Goal: Transaction & Acquisition: Purchase product/service

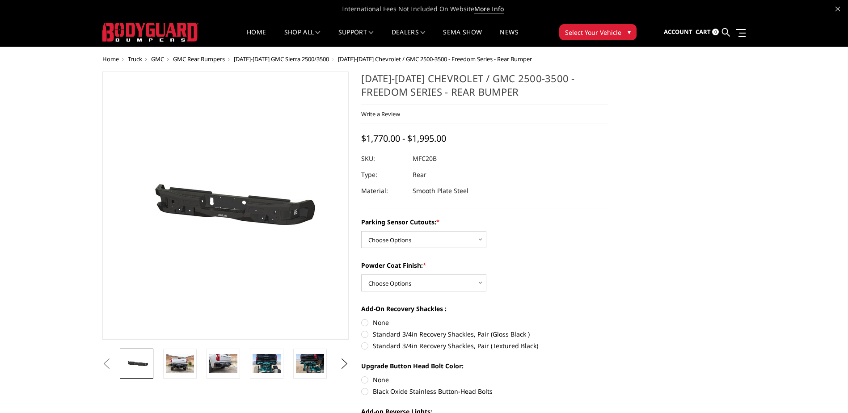
scroll to position [45, 0]
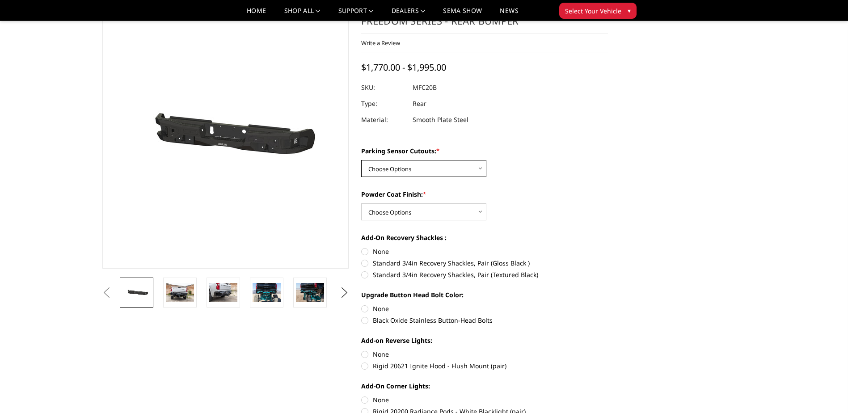
click at [474, 165] on select "Choose Options No - Without Parking Sensor Cutouts Yes - With Parking Sensor Cu…" at bounding box center [423, 168] width 125 height 17
select select "2870"
click at [361, 160] on select "Choose Options No - Without Parking Sensor Cutouts Yes - With Parking Sensor Cu…" at bounding box center [423, 168] width 125 height 17
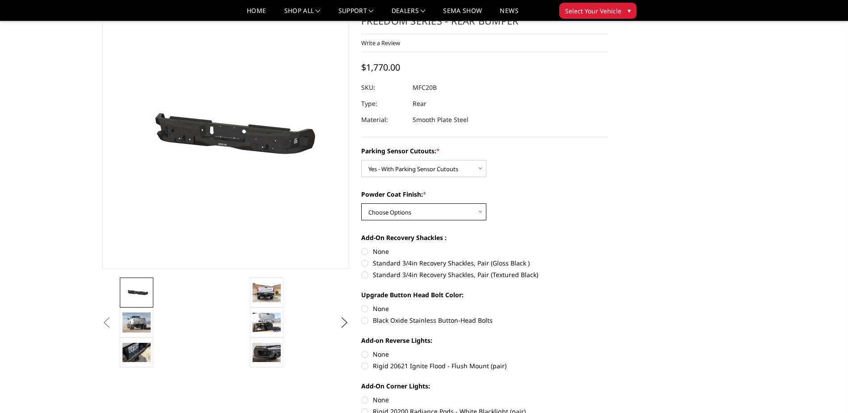
click at [470, 209] on select "Choose Options Bare Metal Texture Black Powder Coat" at bounding box center [423, 211] width 125 height 17
click at [361, 203] on select "Choose Options Bare Metal Texture Black Powder Coat" at bounding box center [423, 211] width 125 height 17
click at [470, 213] on select "Choose Options Bare Metal Texture Black Powder Coat" at bounding box center [423, 211] width 125 height 17
select select "2871"
click at [361, 203] on select "Choose Options Bare Metal Texture Black Powder Coat" at bounding box center [423, 211] width 125 height 17
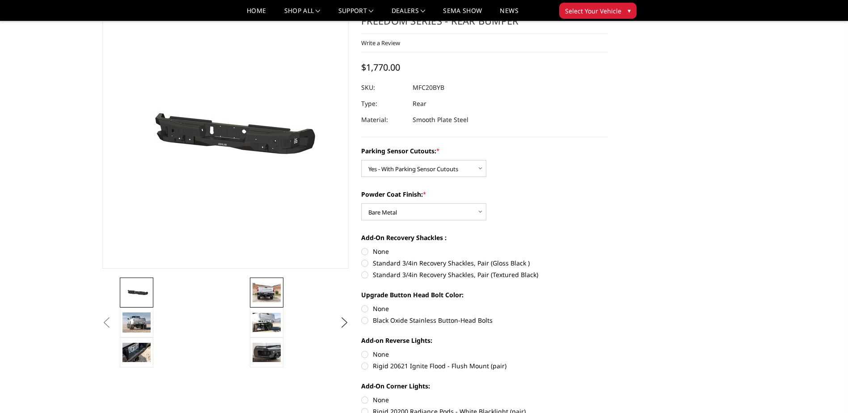
click at [254, 290] on img at bounding box center [267, 292] width 28 height 19
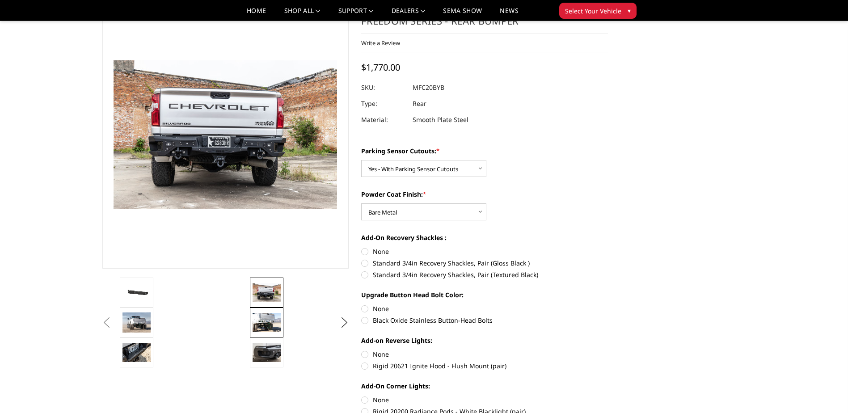
click at [268, 314] on img at bounding box center [267, 322] width 28 height 19
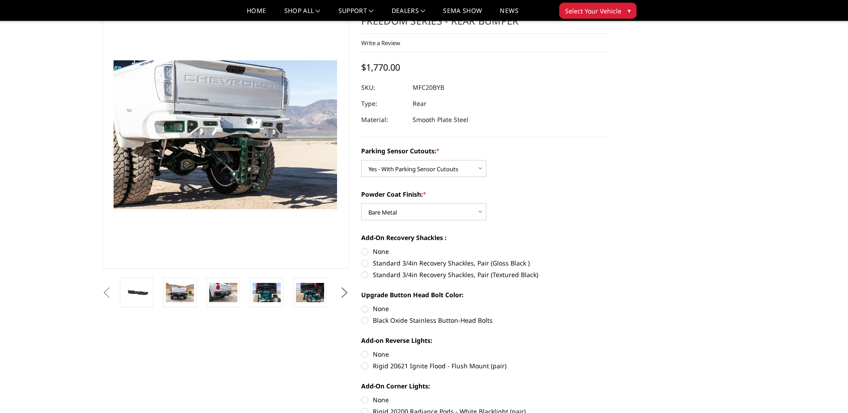
click at [343, 290] on button "Next" at bounding box center [344, 292] width 13 height 13
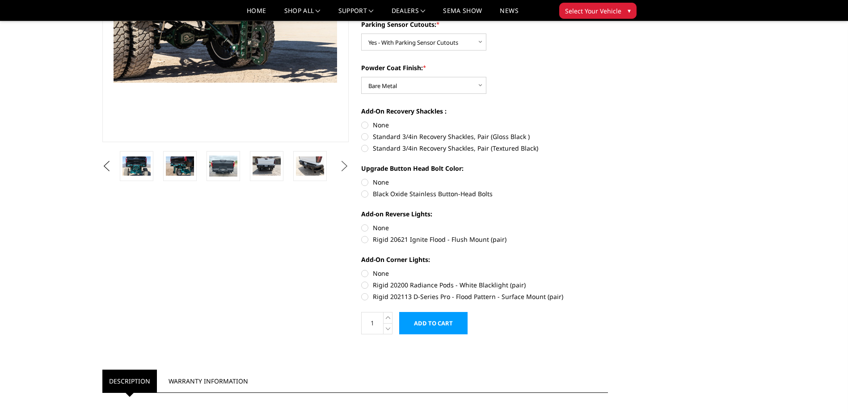
scroll to position [179, 0]
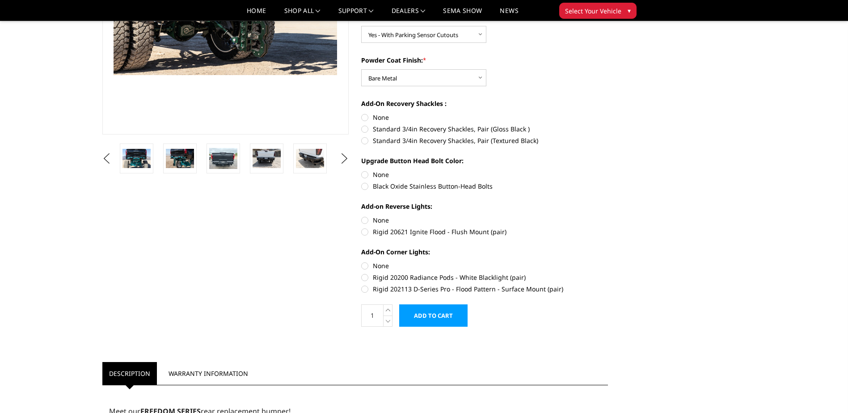
click at [365, 288] on label "Rigid 202113 D-Series Pro - Flood Pattern - Surface Mount (pair)" at bounding box center [484, 288] width 247 height 9
click at [608, 273] on input "Rigid 202113 D-Series Pro - Flood Pattern - Surface Mount (pair)" at bounding box center [608, 273] width 0 height 0
radio input "true"
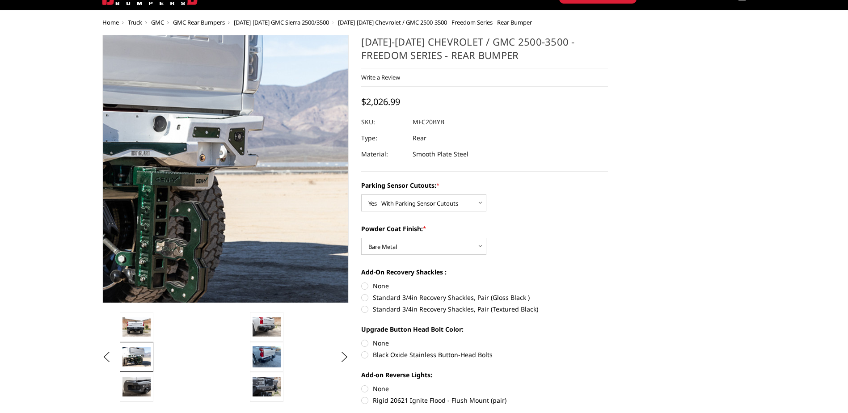
scroll to position [0, 0]
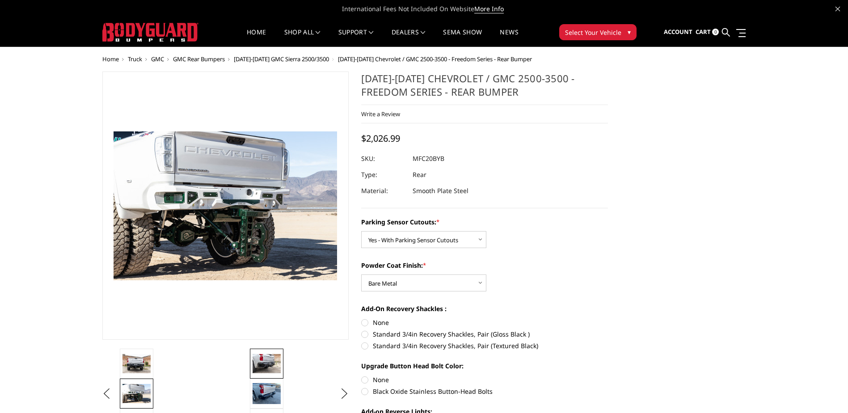
click at [271, 369] on img at bounding box center [267, 363] width 28 height 19
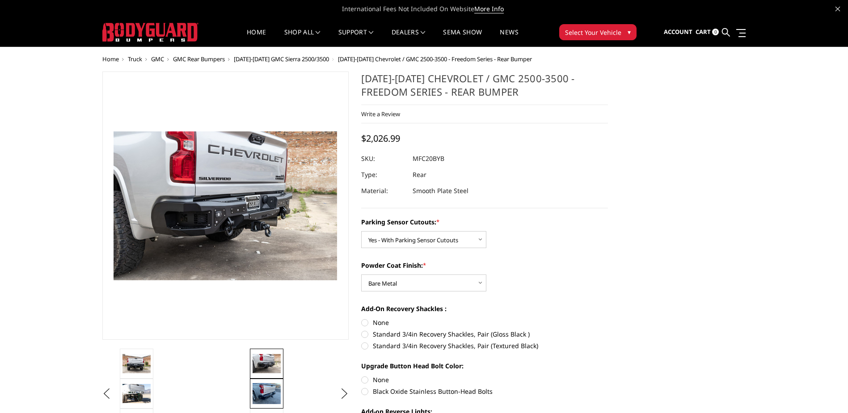
click at [268, 395] on img at bounding box center [267, 393] width 28 height 21
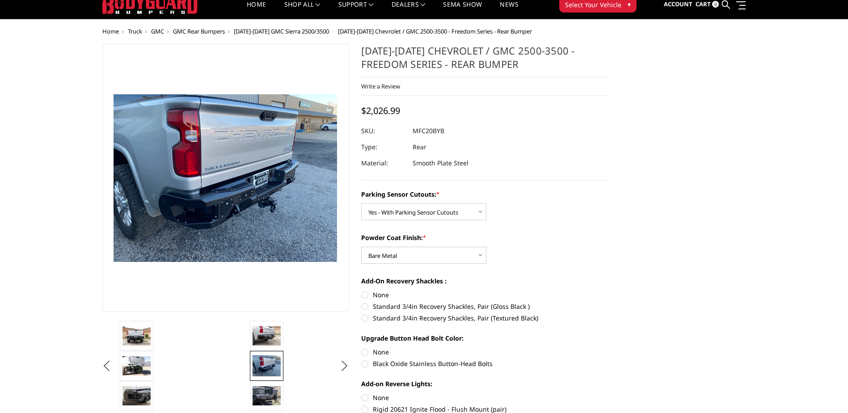
scroll to position [89, 0]
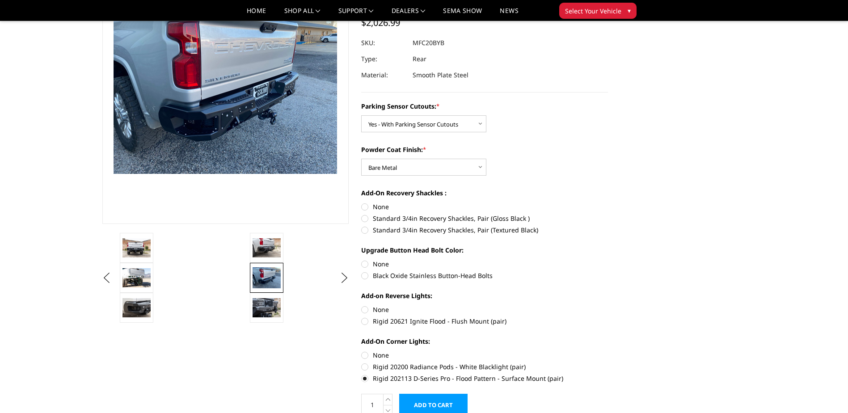
click at [368, 365] on label "Rigid 20200 Radiance Pods - White Blacklight (pair)" at bounding box center [484, 366] width 247 height 9
click at [608, 351] on input "Rigid 20200 Radiance Pods - White Blacklight (pair)" at bounding box center [608, 351] width 0 height 0
radio input "true"
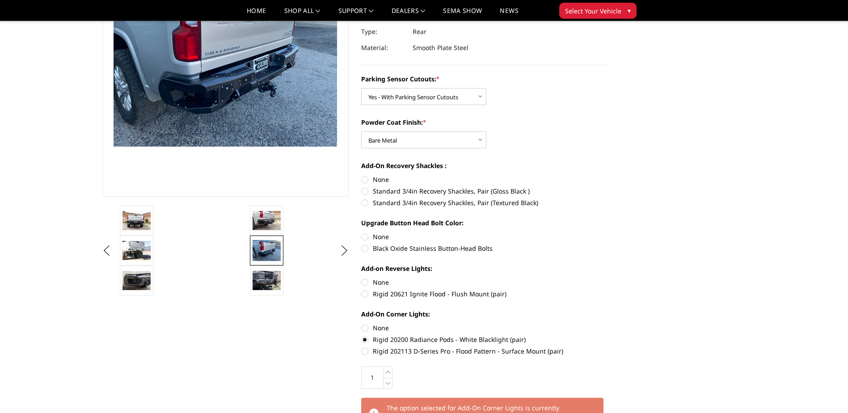
scroll to position [134, 0]
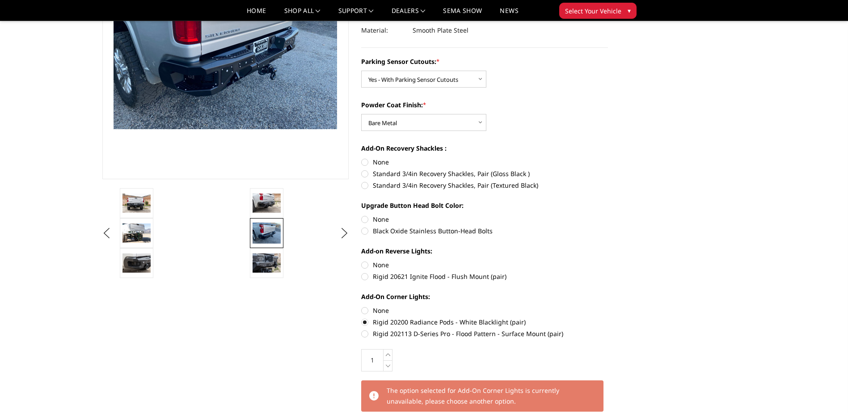
click at [366, 333] on label "Rigid 202113 D-Series Pro - Flood Pattern - Surface Mount (pair)" at bounding box center [484, 333] width 247 height 9
click at [608, 318] on input "Rigid 202113 D-Series Pro - Flood Pattern - Surface Mount (pair)" at bounding box center [608, 317] width 0 height 0
radio input "true"
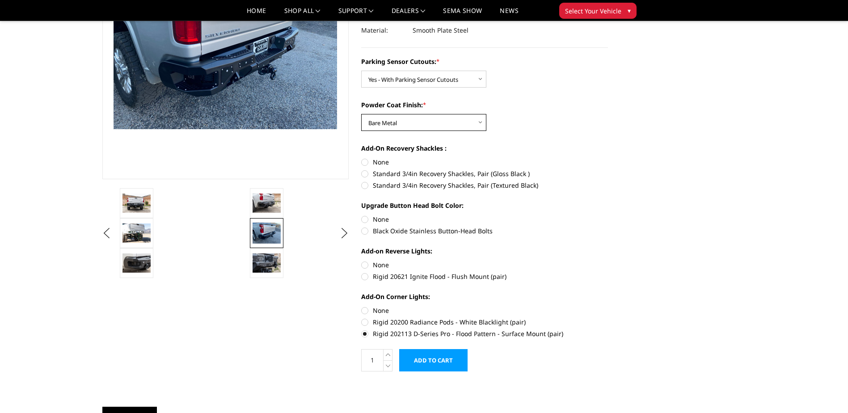
click at [477, 122] on select "Choose Options Bare Metal Texture Black Powder Coat" at bounding box center [423, 122] width 125 height 17
select select "2872"
click at [361, 114] on select "Choose Options Bare Metal Texture Black Powder Coat" at bounding box center [423, 122] width 125 height 17
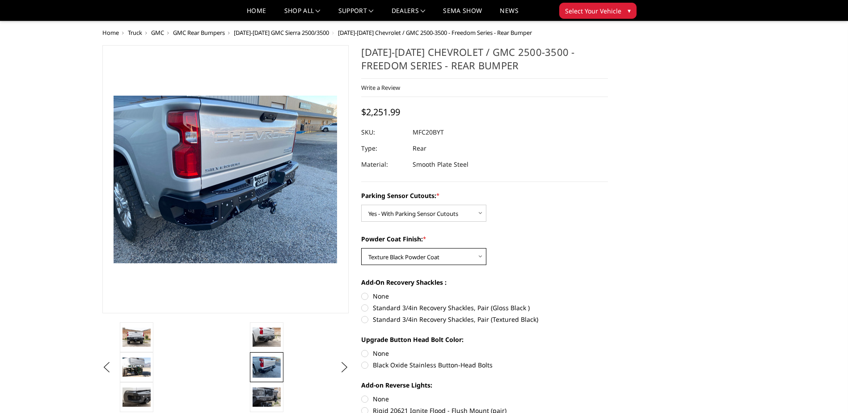
scroll to position [45, 0]
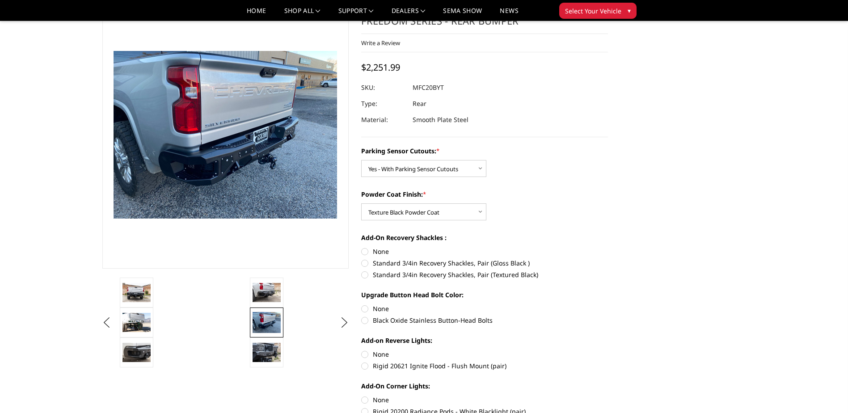
click at [368, 274] on label "Standard 3/4in Recovery Shackles, Pair (Textured Black)" at bounding box center [484, 274] width 247 height 9
click at [608, 259] on input "Standard 3/4in Recovery Shackles, Pair (Textured Black)" at bounding box center [608, 258] width 0 height 0
radio input "true"
click at [364, 320] on label "Black Oxide Stainless Button-Head Bolts" at bounding box center [484, 320] width 247 height 9
click at [608, 304] on input "Black Oxide Stainless Button-Head Bolts" at bounding box center [608, 304] width 0 height 0
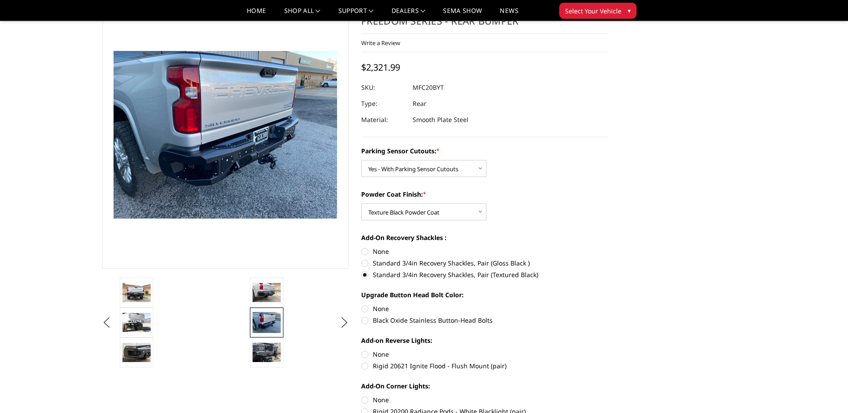
radio input "true"
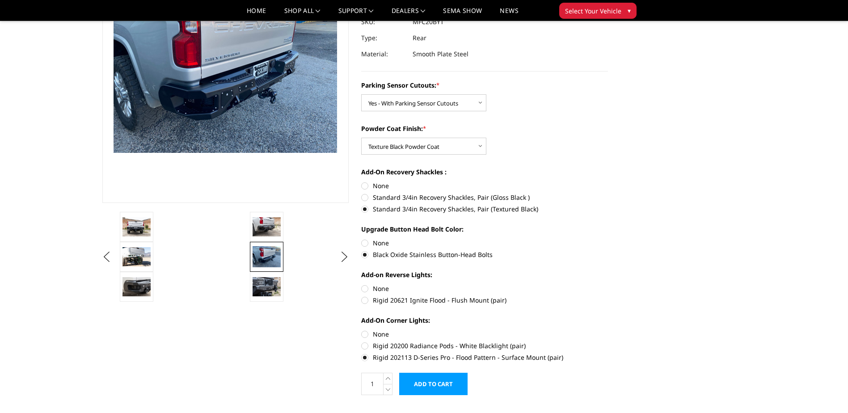
scroll to position [134, 0]
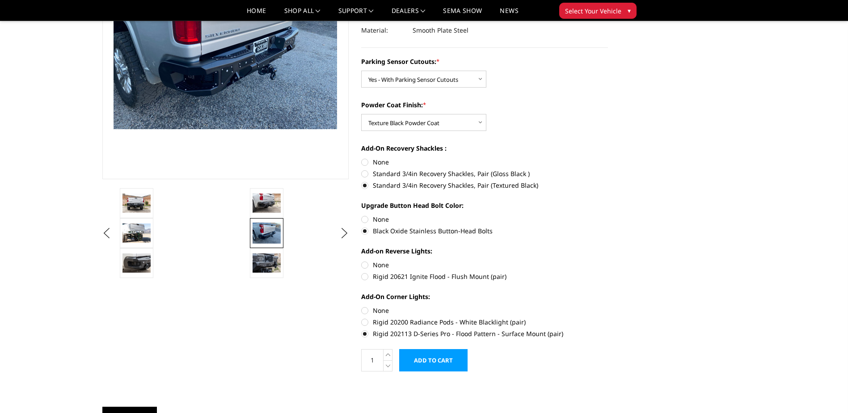
click at [367, 279] on label "Rigid 20621 Ignite Flood - Flush Mount (pair)" at bounding box center [484, 276] width 247 height 9
click at [608, 261] on input "Rigid 20621 Ignite Flood - Flush Mount (pair)" at bounding box center [608, 260] width 0 height 0
radio input "true"
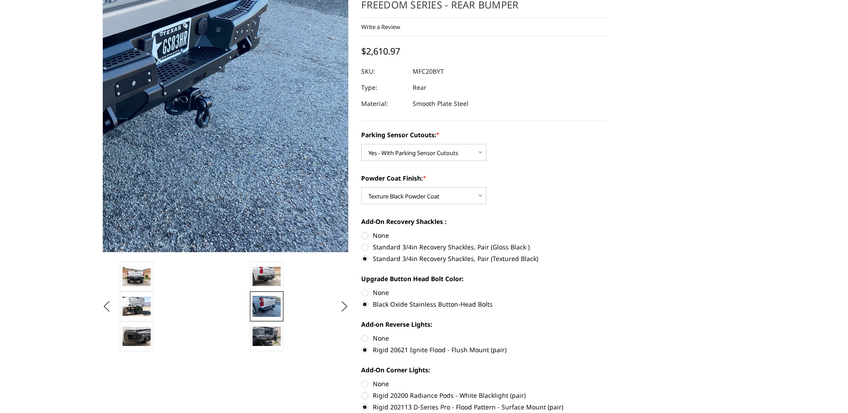
scroll to position [89, 0]
